Goal: Information Seeking & Learning: Learn about a topic

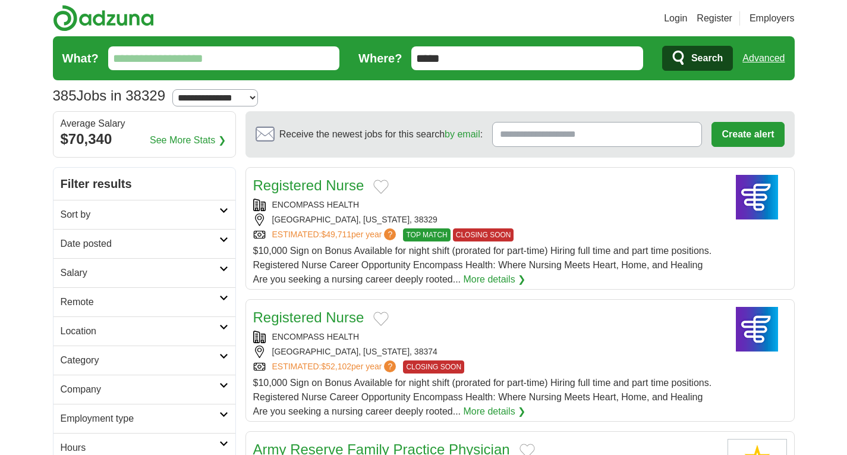
click at [98, 213] on h2 "Sort by" at bounding box center [140, 214] width 159 height 14
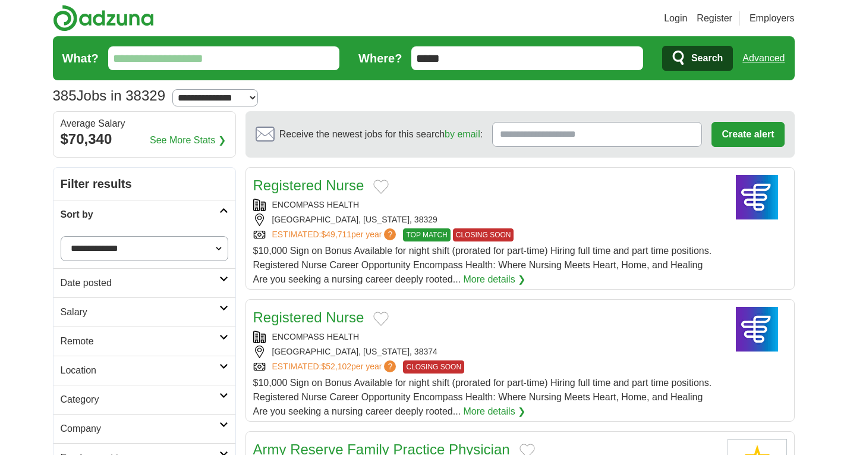
click at [98, 213] on h2 "Sort by" at bounding box center [140, 214] width 159 height 14
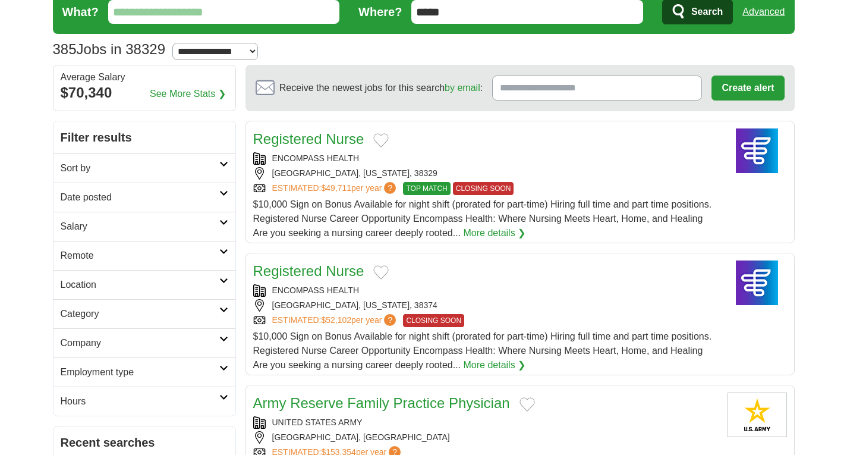
scroll to position [119, 0]
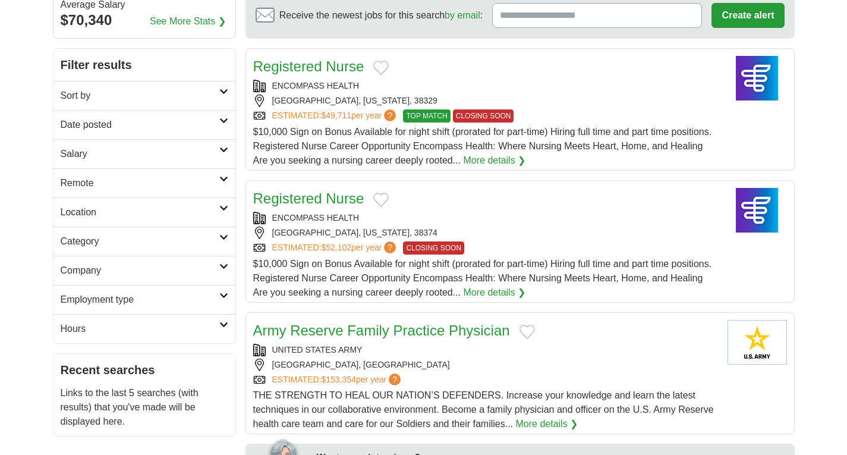
click at [111, 213] on h2 "Location" at bounding box center [140, 212] width 159 height 14
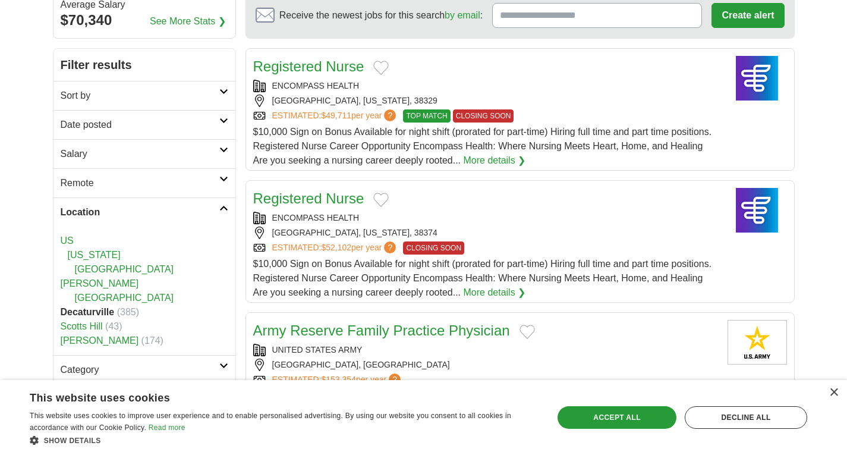
click at [112, 213] on h2 "Location" at bounding box center [140, 212] width 159 height 14
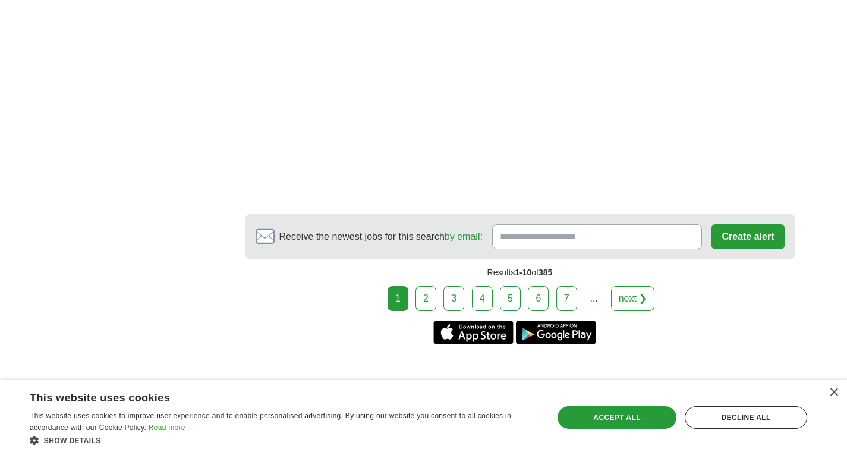
scroll to position [1961, 0]
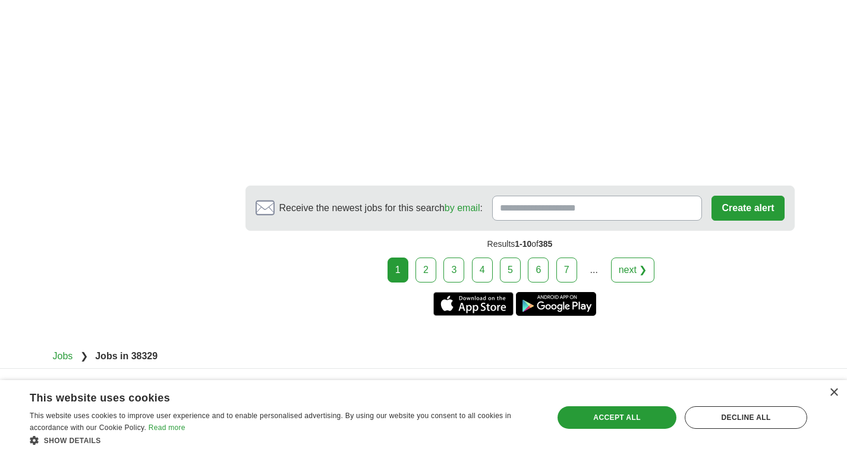
click at [423, 261] on link "2" at bounding box center [425, 269] width 21 height 25
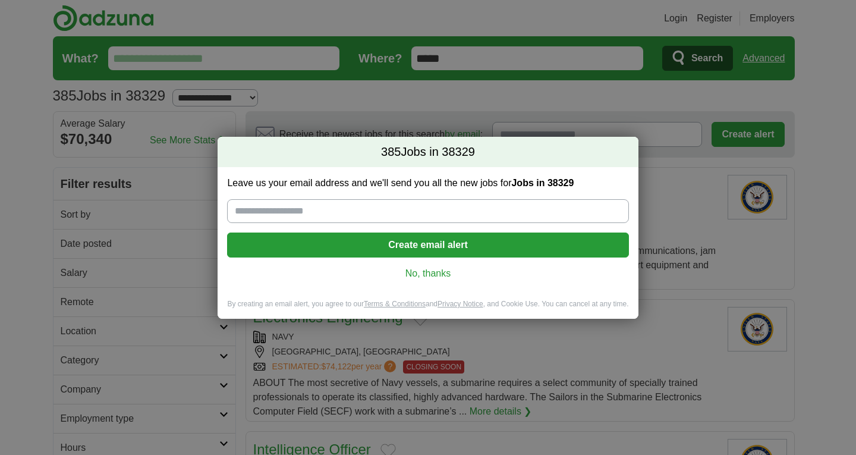
click at [434, 275] on link "No, thanks" at bounding box center [427, 273] width 382 height 13
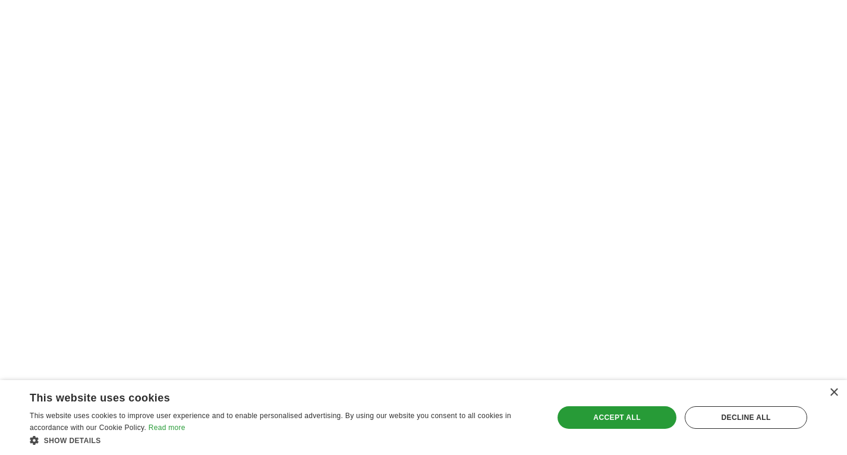
scroll to position [1842, 0]
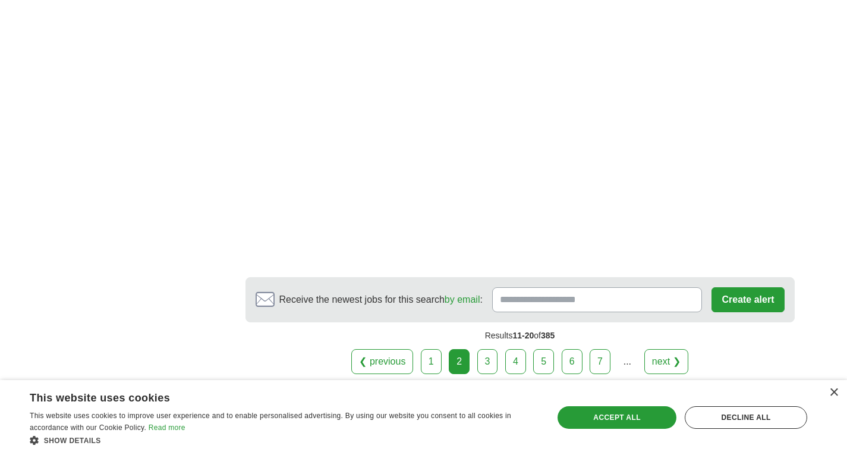
click at [488, 371] on link "3" at bounding box center [487, 361] width 21 height 25
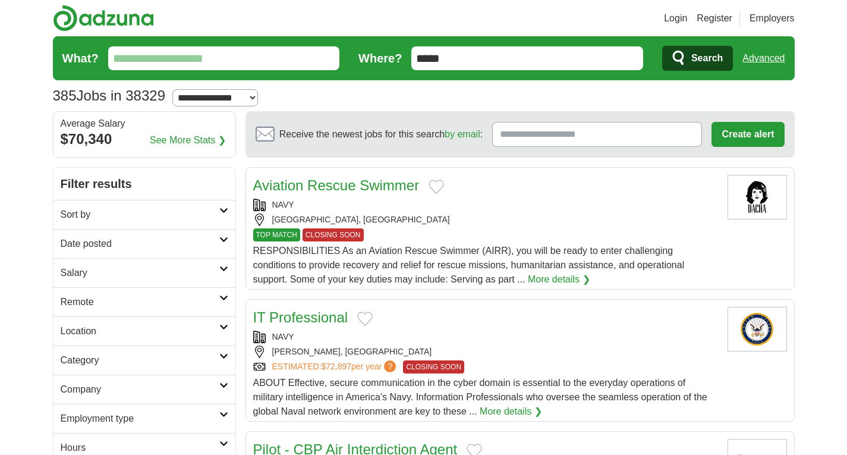
click at [207, 146] on link "See More Stats ❯" at bounding box center [188, 140] width 76 height 14
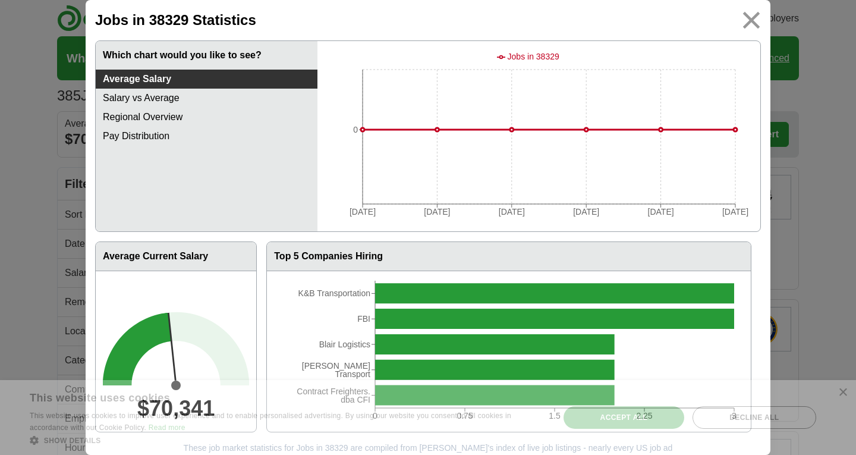
click at [742, 26] on img at bounding box center [751, 20] width 27 height 27
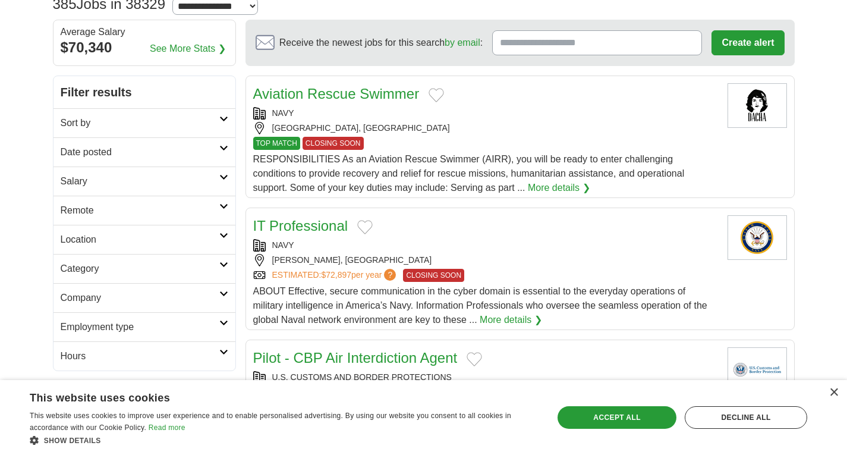
scroll to position [178, 0]
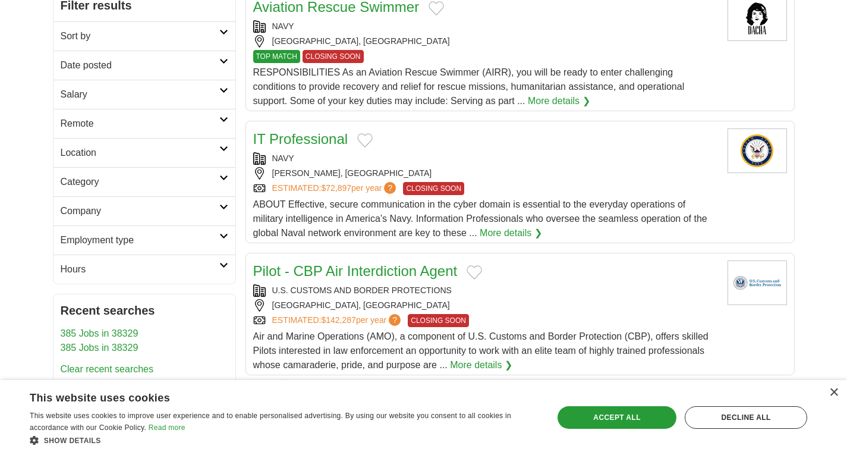
click at [103, 180] on h2 "Category" at bounding box center [140, 182] width 159 height 14
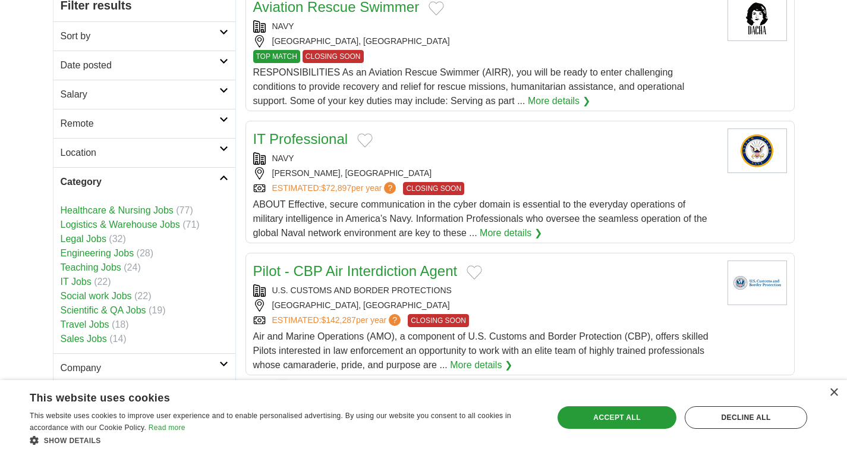
click at [79, 368] on h2 "Company" at bounding box center [140, 368] width 159 height 14
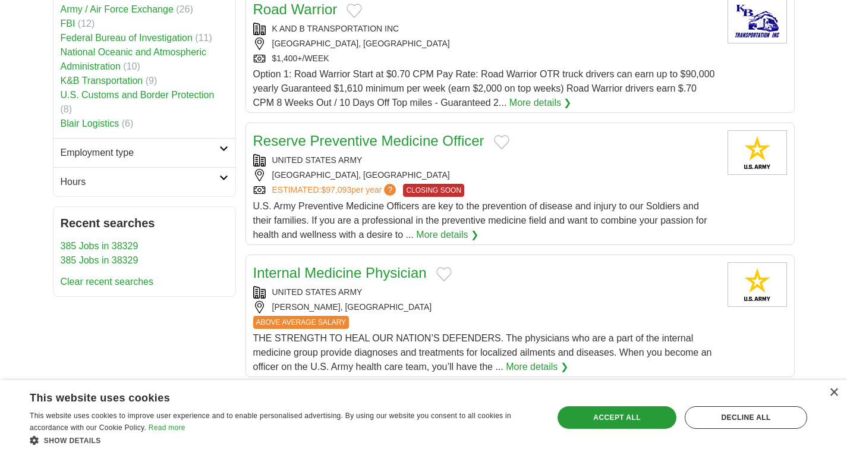
scroll to position [654, 0]
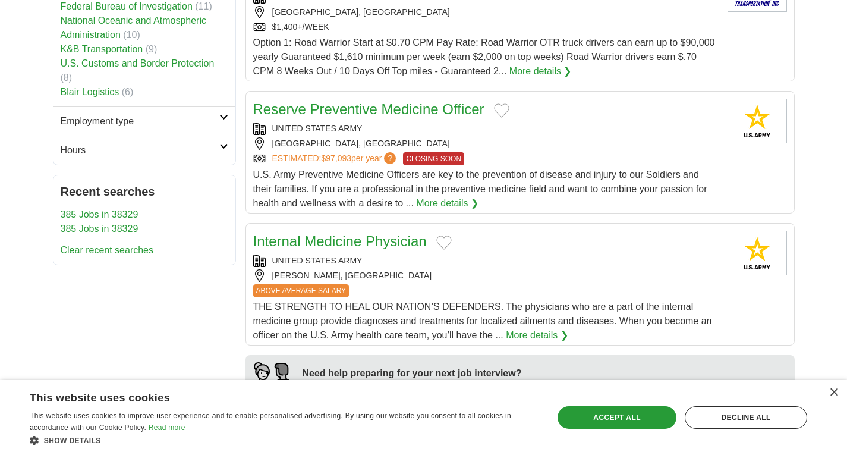
click at [141, 115] on link "Employment type" at bounding box center [144, 120] width 182 height 29
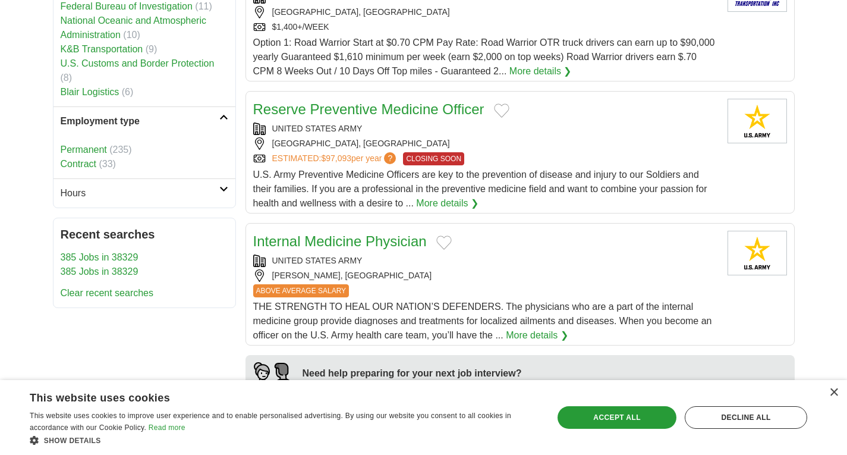
click at [141, 115] on link "Employment type" at bounding box center [144, 120] width 182 height 29
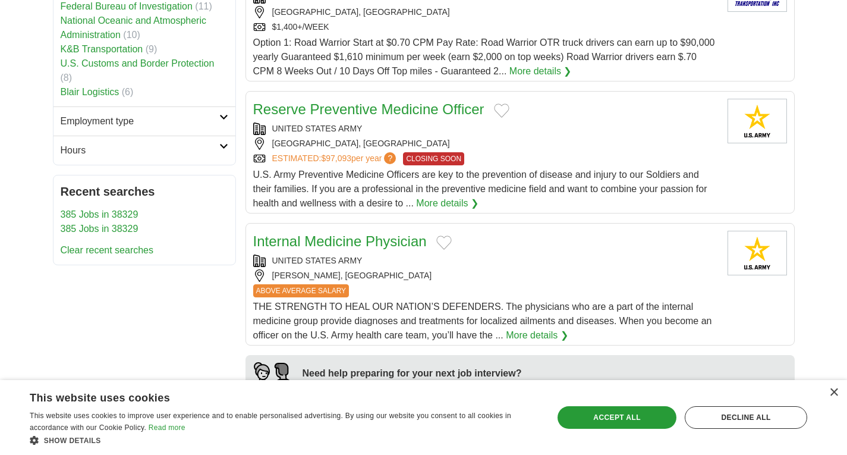
click at [129, 145] on link "Hours" at bounding box center [144, 149] width 182 height 29
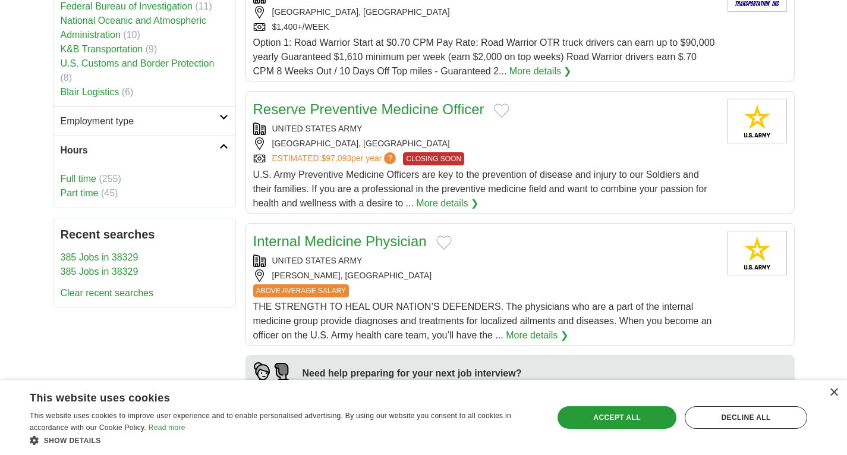
click at [129, 145] on link "Hours" at bounding box center [144, 149] width 182 height 29
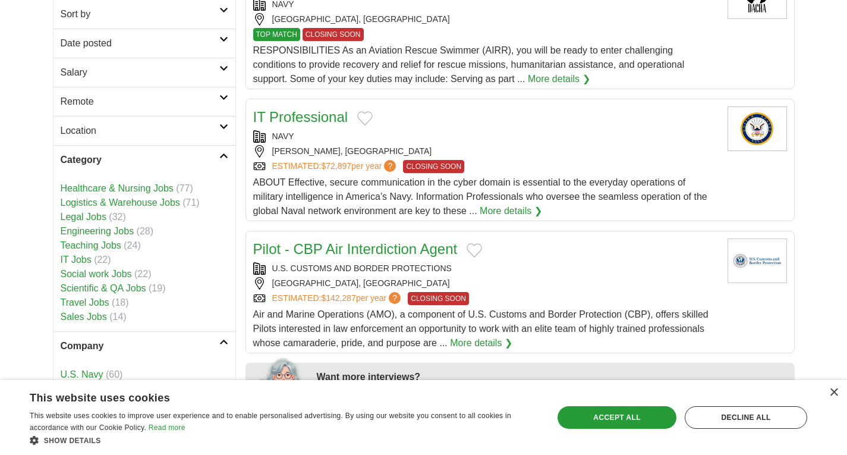
scroll to position [119, 0]
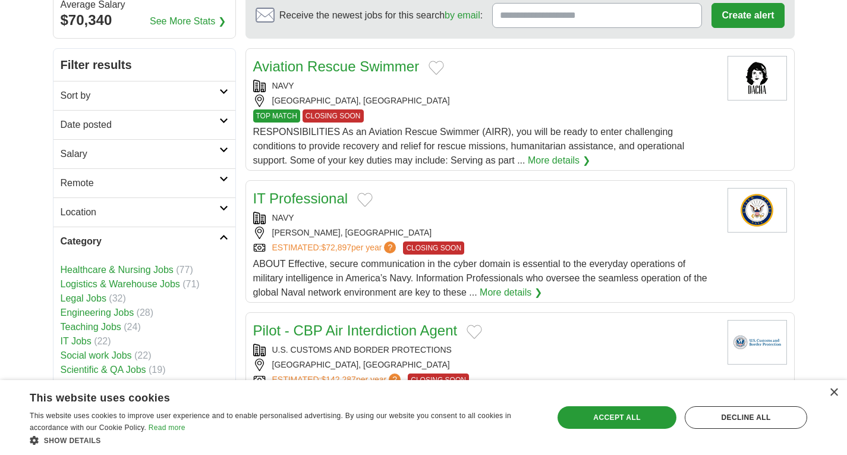
click at [119, 93] on h2 "Sort by" at bounding box center [140, 96] width 159 height 14
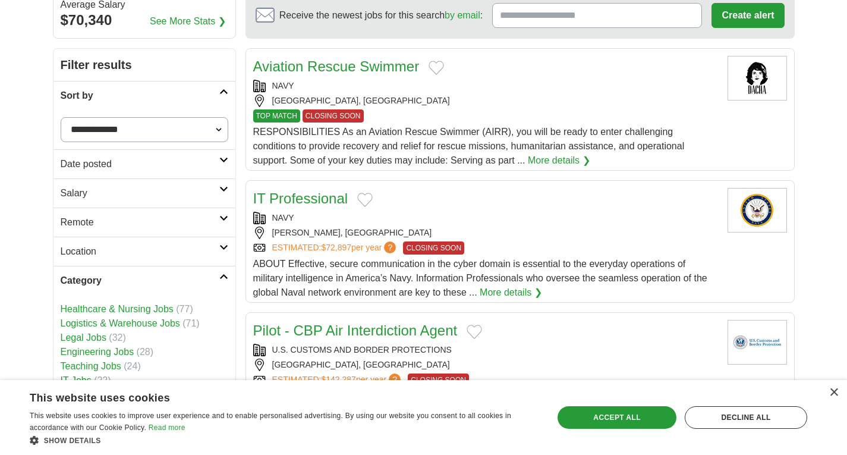
click at [115, 135] on select "**********" at bounding box center [145, 129] width 168 height 25
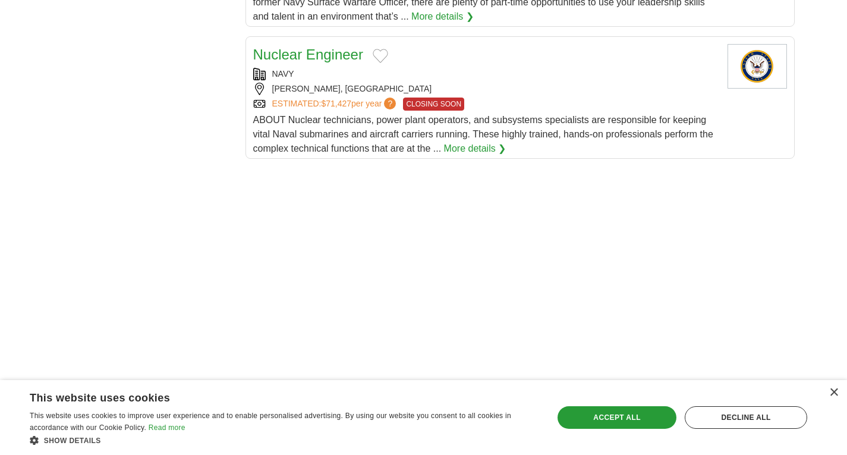
scroll to position [1783, 0]
